Goal: Check status: Check status

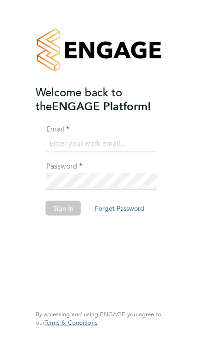
click at [114, 138] on input at bounding box center [101, 144] width 111 height 17
type input "sofoniasderese@yahoo.com"
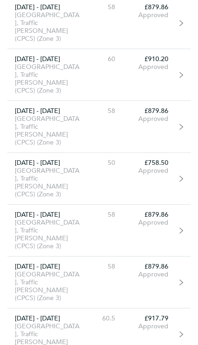
scroll to position [1622, 0]
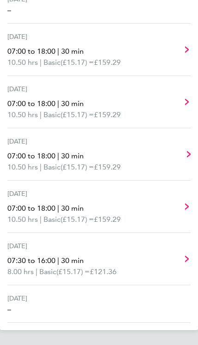
scroll to position [264, 0]
